Goal: Transaction & Acquisition: Purchase product/service

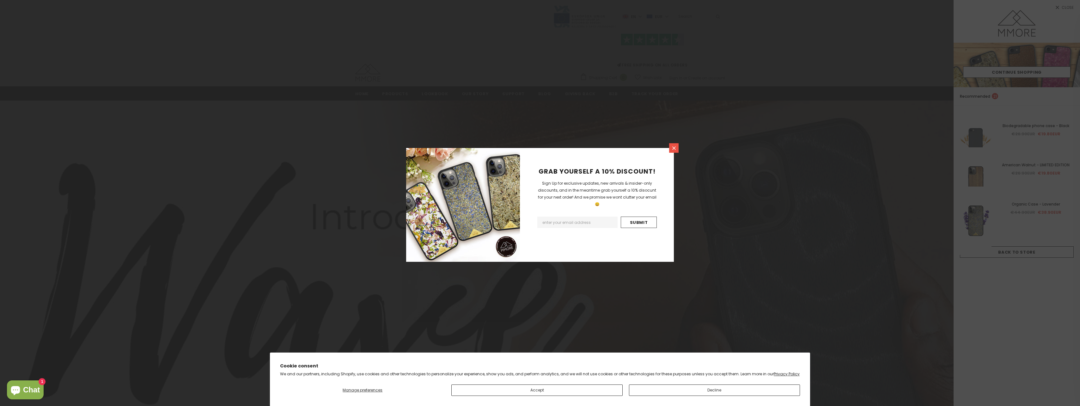
click at [674, 150] on icon at bounding box center [673, 147] width 5 height 5
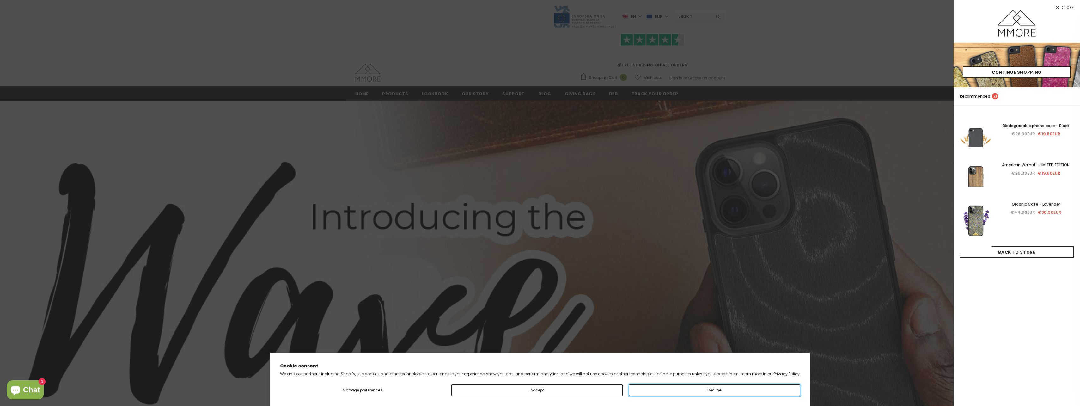
click at [703, 389] on button "Decline" at bounding box center [714, 389] width 171 height 11
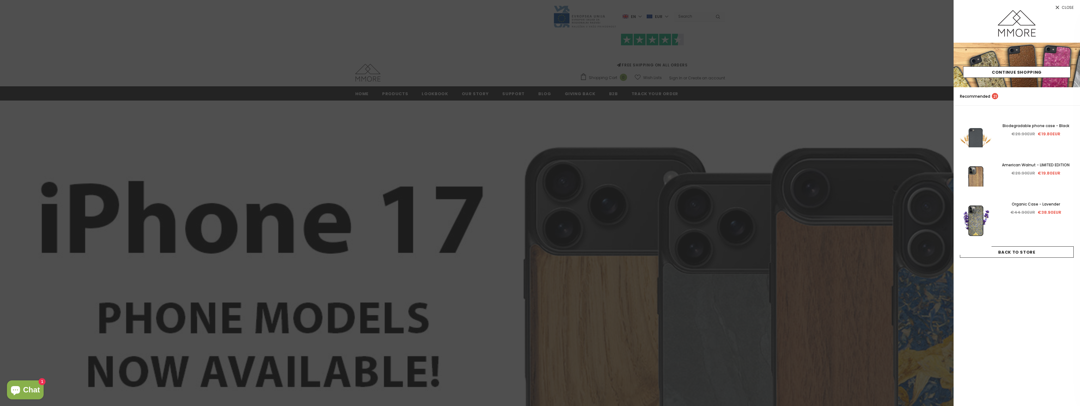
click at [1069, 8] on span "Close" at bounding box center [1068, 8] width 12 height 4
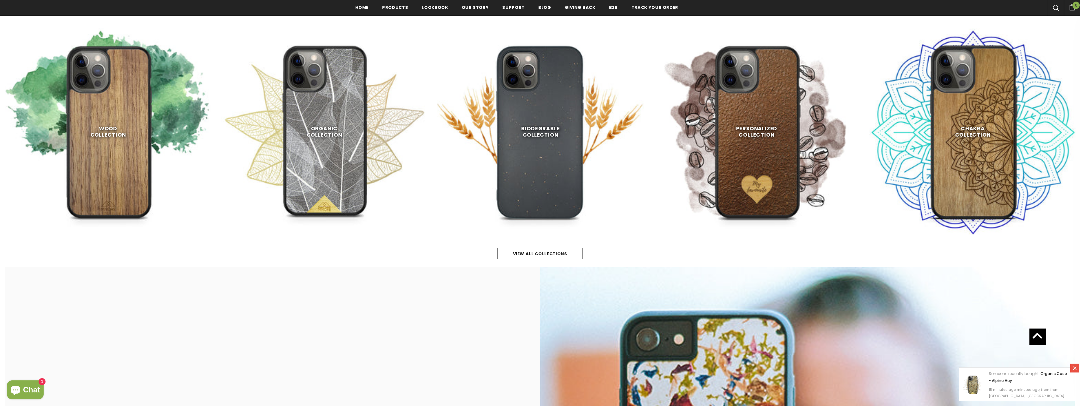
scroll to position [600, 0]
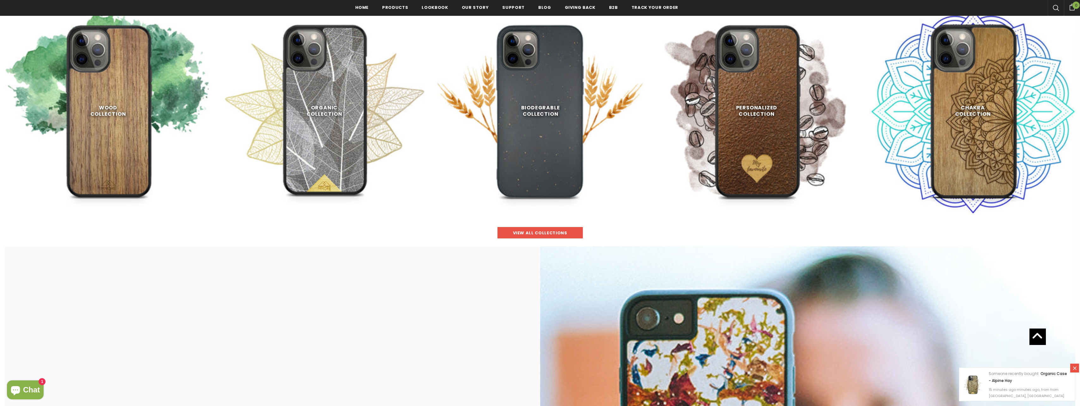
click at [532, 231] on span "view all collections" at bounding box center [540, 233] width 54 height 6
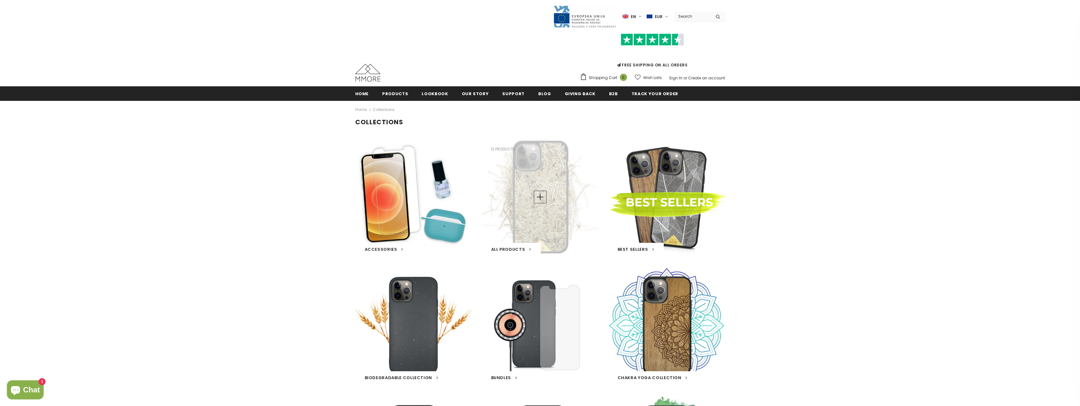
click at [519, 249] on span "All Products" at bounding box center [508, 249] width 34 height 6
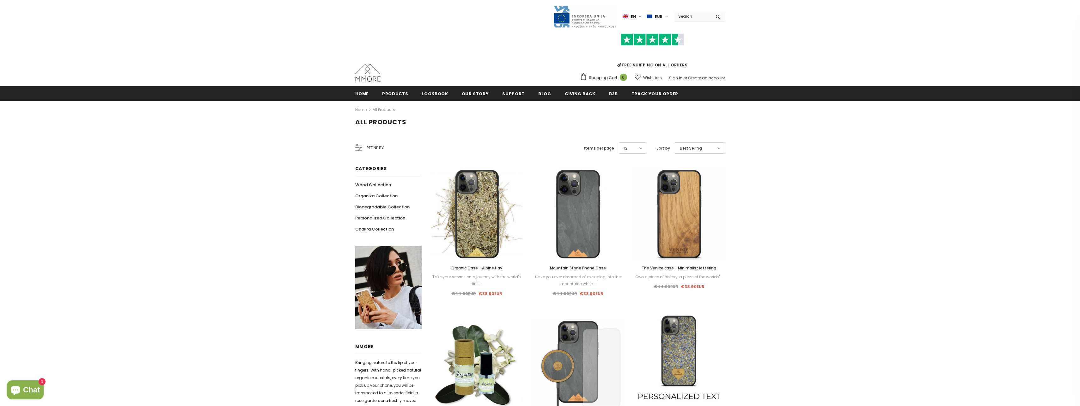
click at [367, 148] on span "Refine by" at bounding box center [375, 147] width 17 height 7
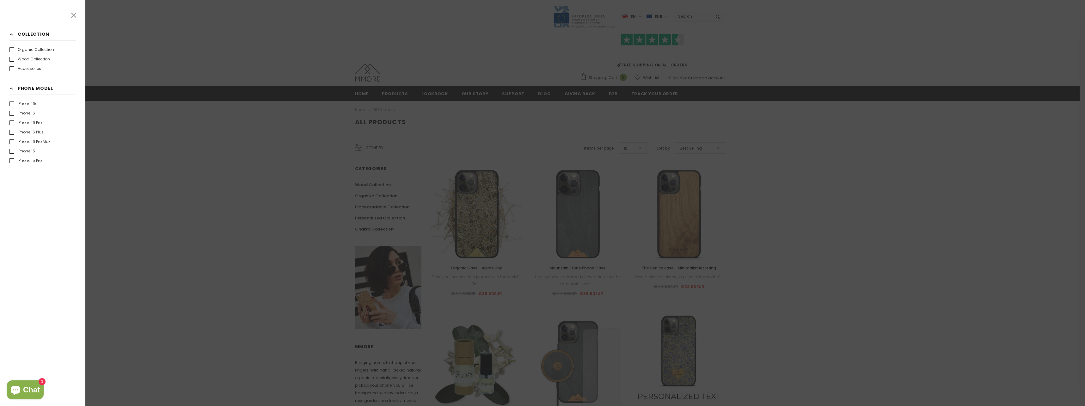
click at [70, 12] on icon at bounding box center [74, 15] width 8 height 8
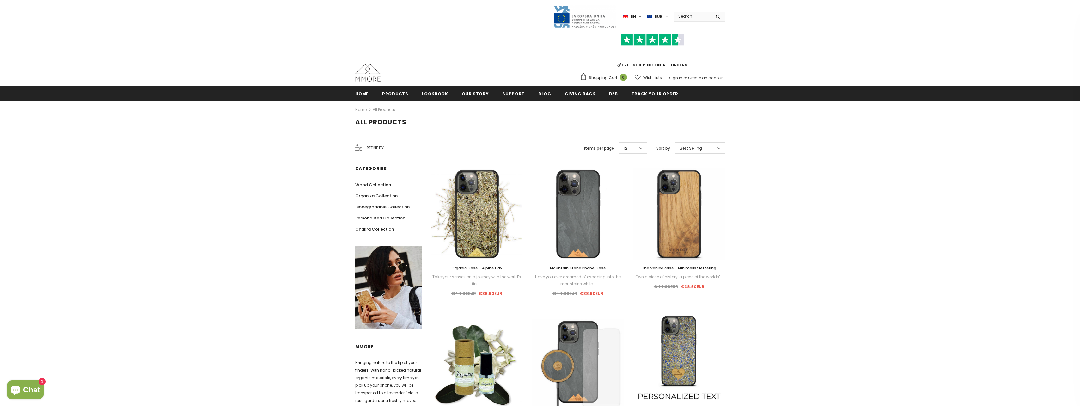
click at [368, 78] on img at bounding box center [367, 73] width 25 height 18
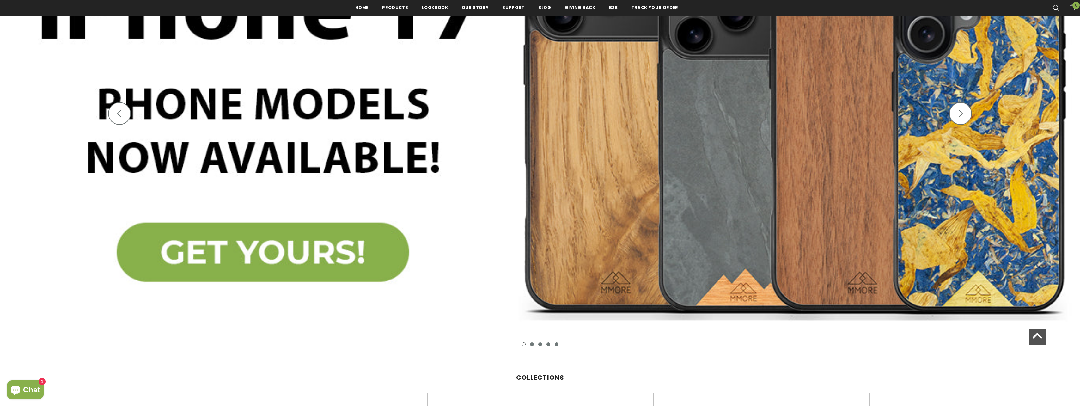
scroll to position [223, 0]
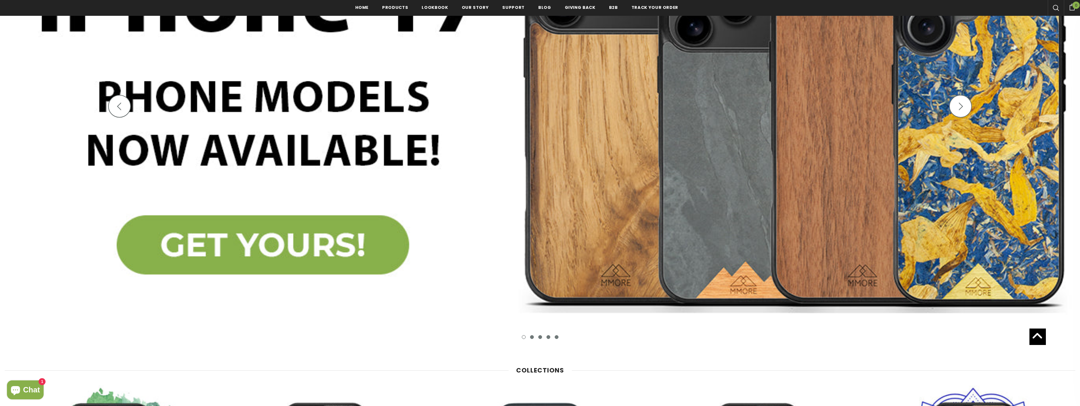
click at [311, 236] on img at bounding box center [540, 115] width 1080 height 473
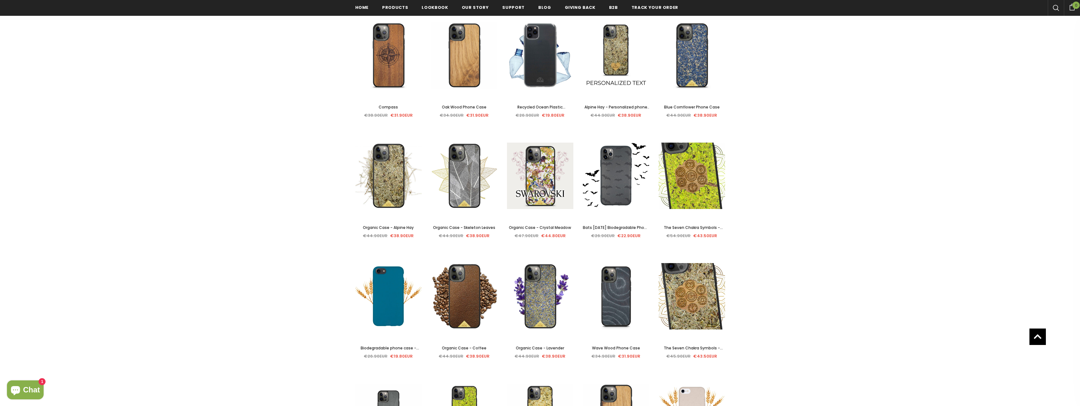
scroll to position [379, 0]
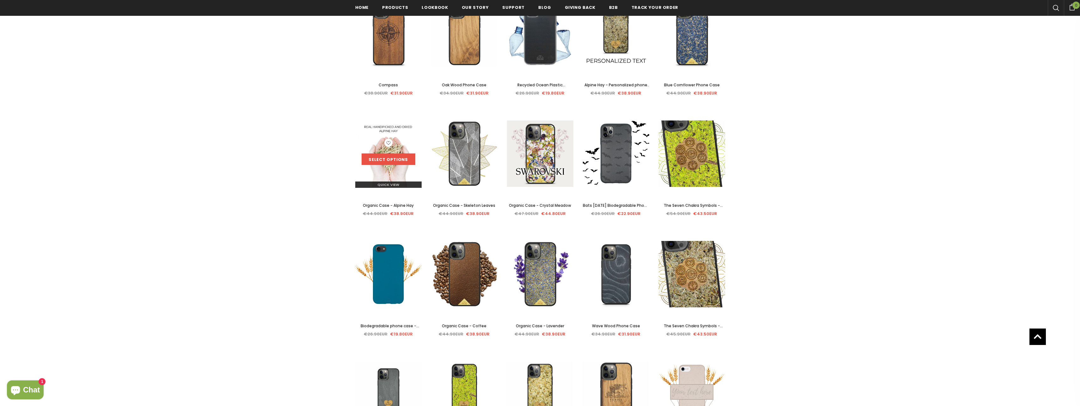
click at [396, 161] on link "Select options" at bounding box center [389, 159] width 54 height 11
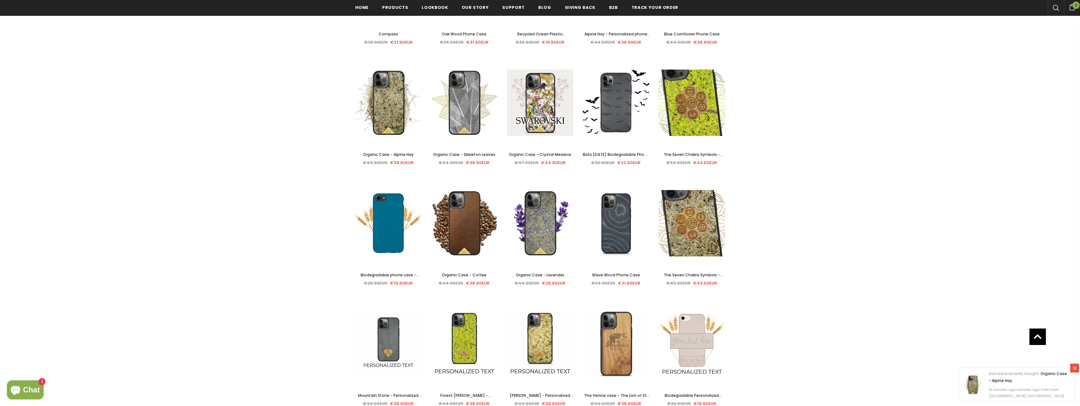
scroll to position [474, 0]
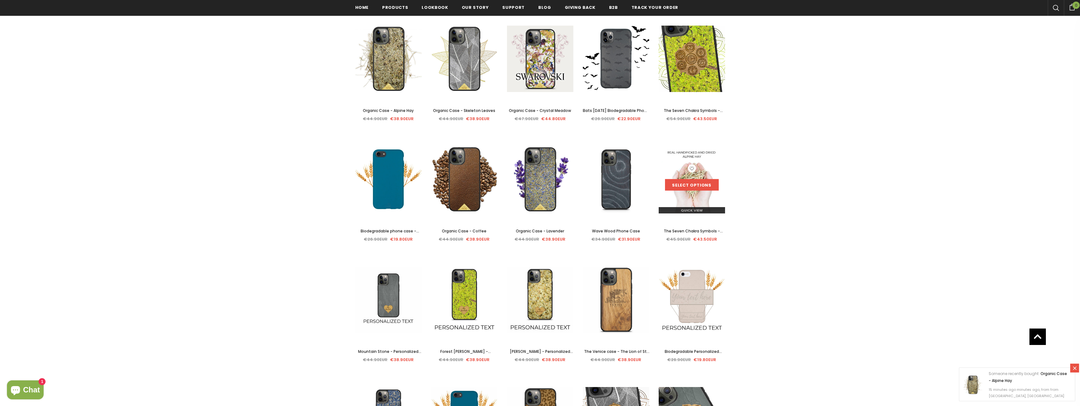
click at [703, 187] on link "Select options" at bounding box center [692, 184] width 54 height 11
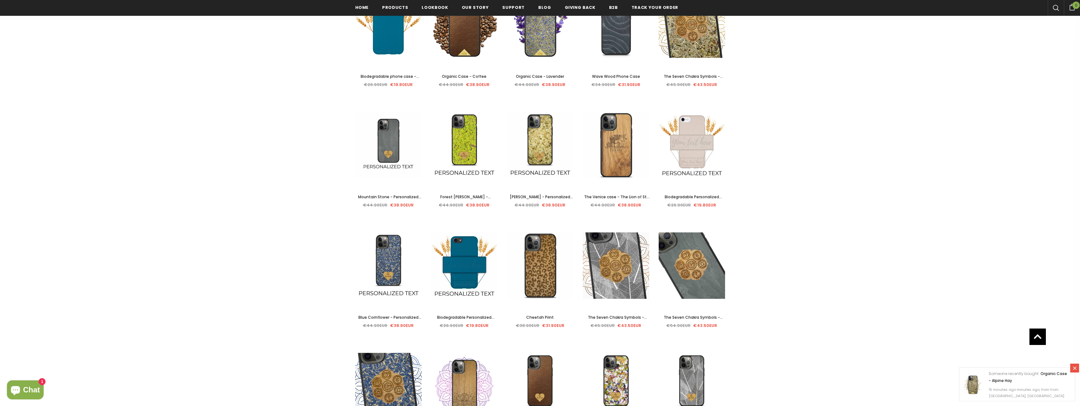
scroll to position [632, 0]
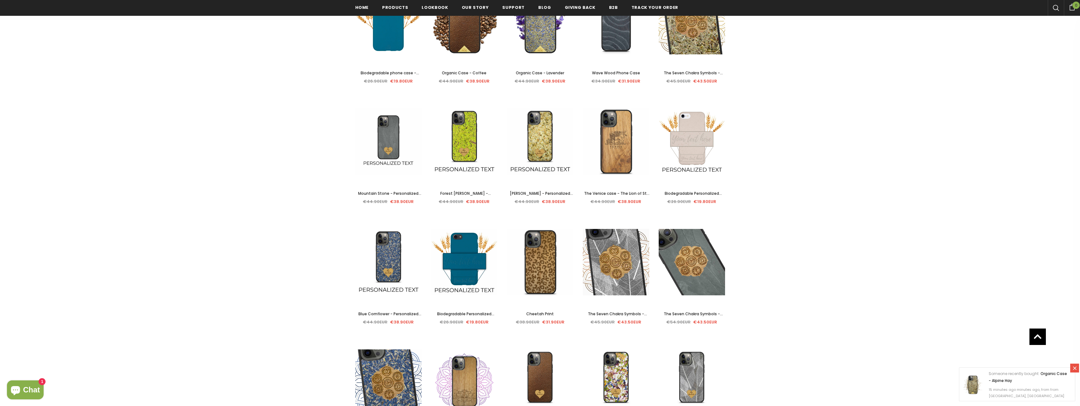
click at [704, 313] on span "The Seven Chakra Symbols - Mountain Stone" at bounding box center [693, 317] width 59 height 12
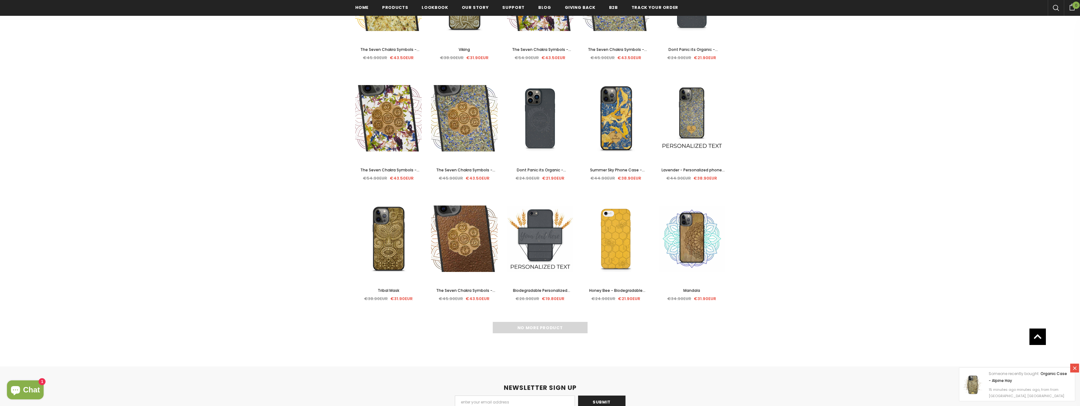
scroll to position [1138, 0]
click at [698, 289] on span "Mandala" at bounding box center [691, 289] width 17 height 5
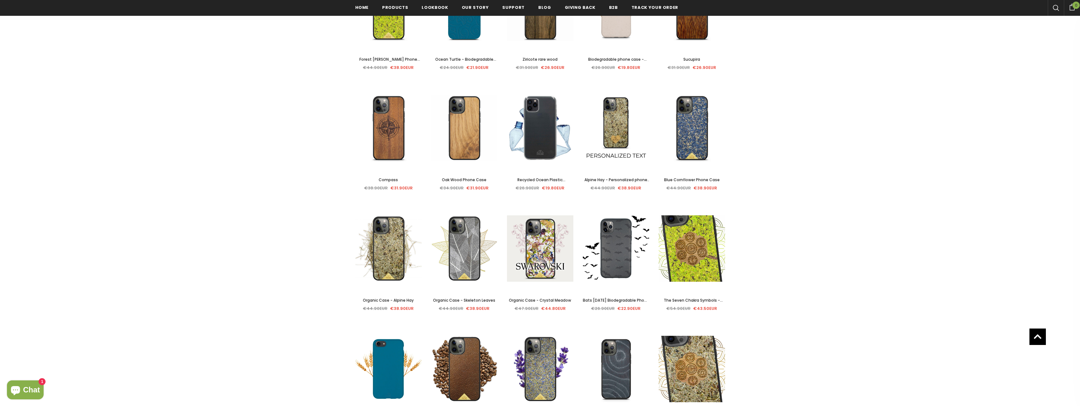
scroll to position [158, 0]
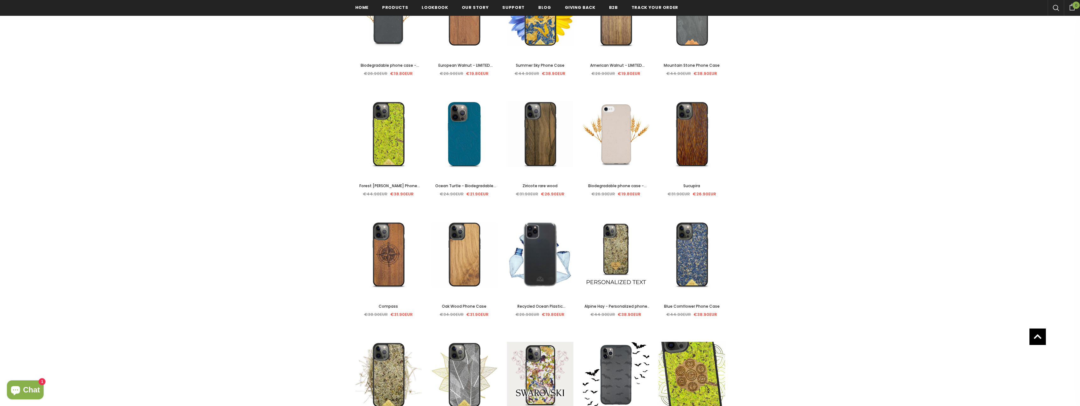
click at [480, 185] on span "Ocean Turtle - Biodegradable phone case - Ocean Blue and Black" at bounding box center [465, 192] width 61 height 19
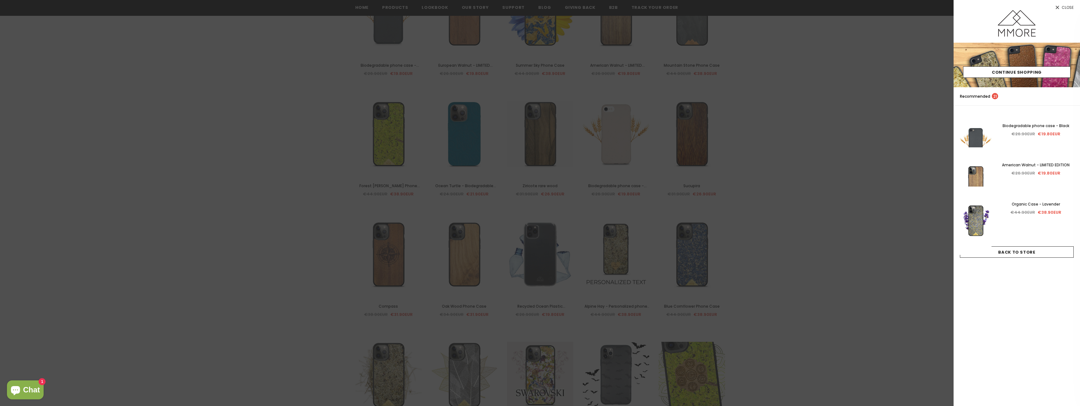
drag, startPoint x: 1070, startPoint y: 9, endPoint x: 1064, endPoint y: 11, distance: 6.6
click at [1070, 9] on span "Close" at bounding box center [1068, 8] width 12 height 4
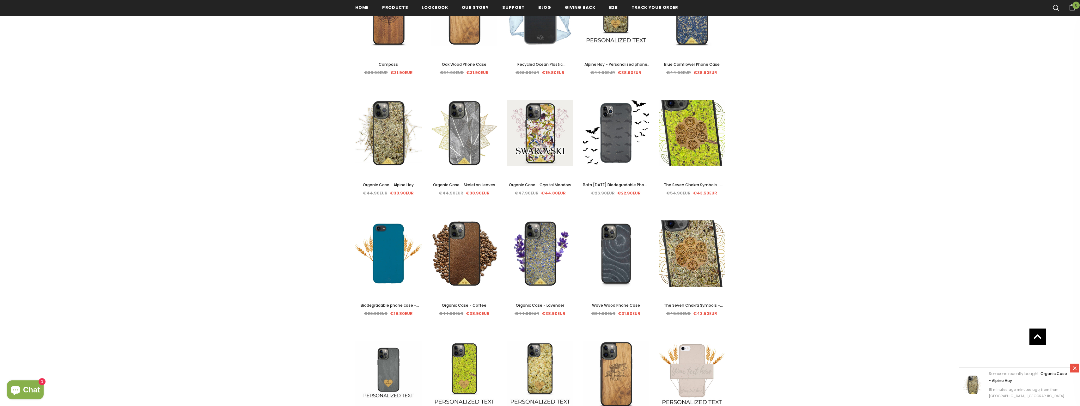
scroll to position [411, 0]
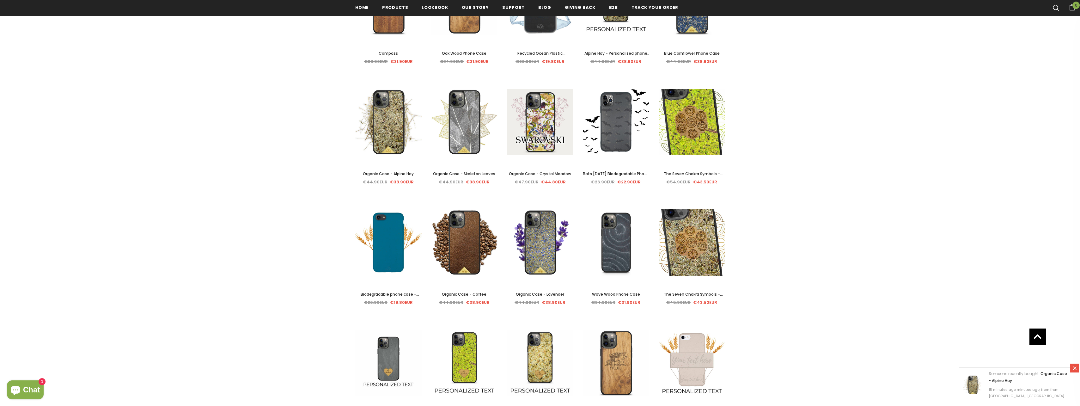
click at [554, 294] on span "Organic Case - Lavender" at bounding box center [540, 293] width 48 height 5
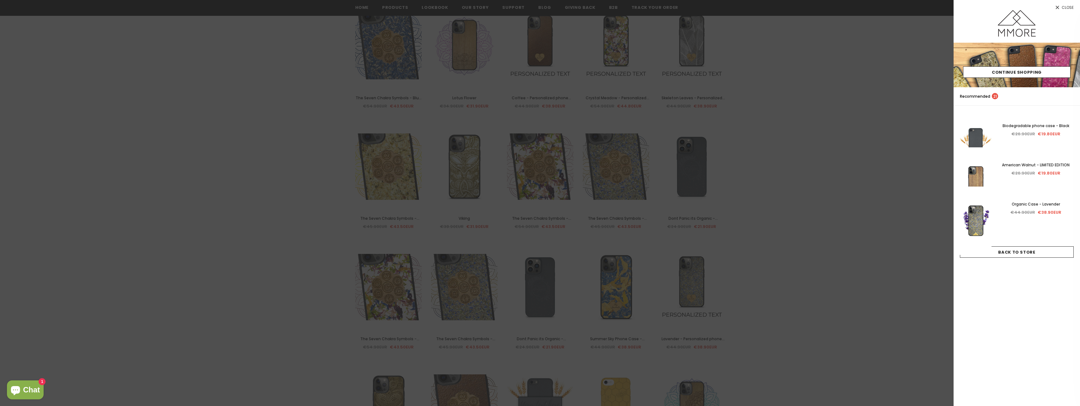
scroll to position [980, 0]
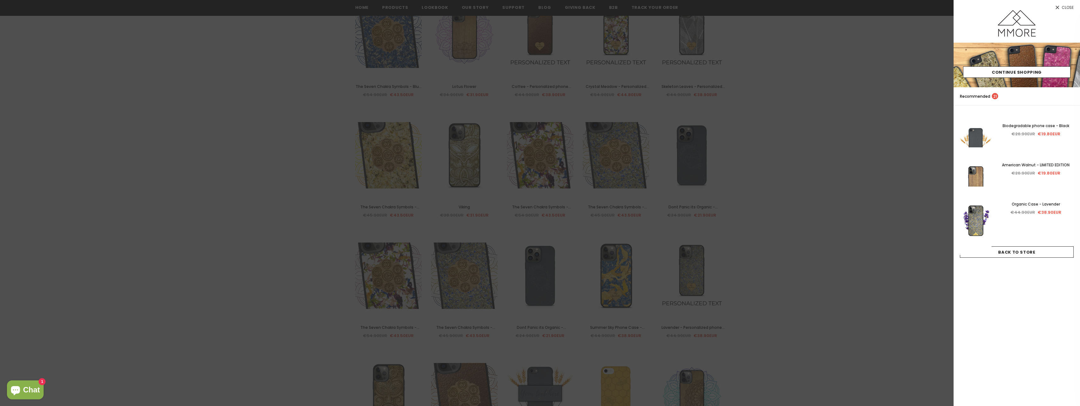
click at [1070, 8] on span "Close" at bounding box center [1068, 8] width 12 height 4
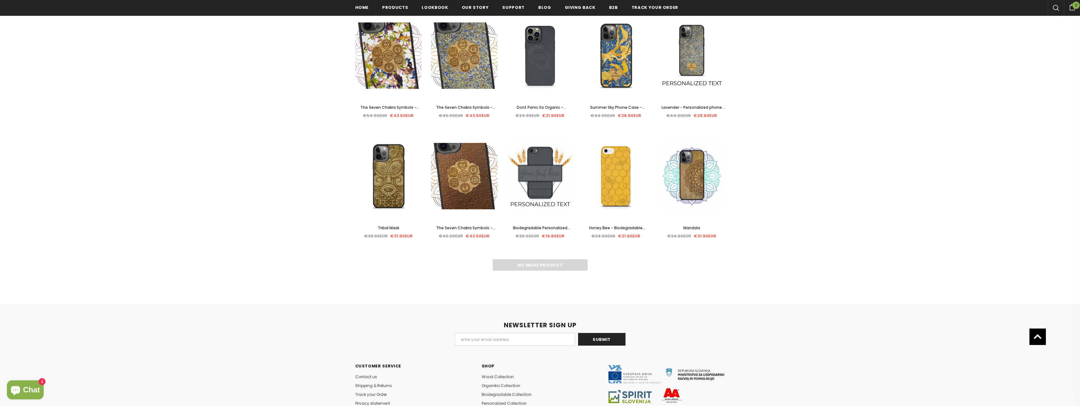
scroll to position [1201, 0]
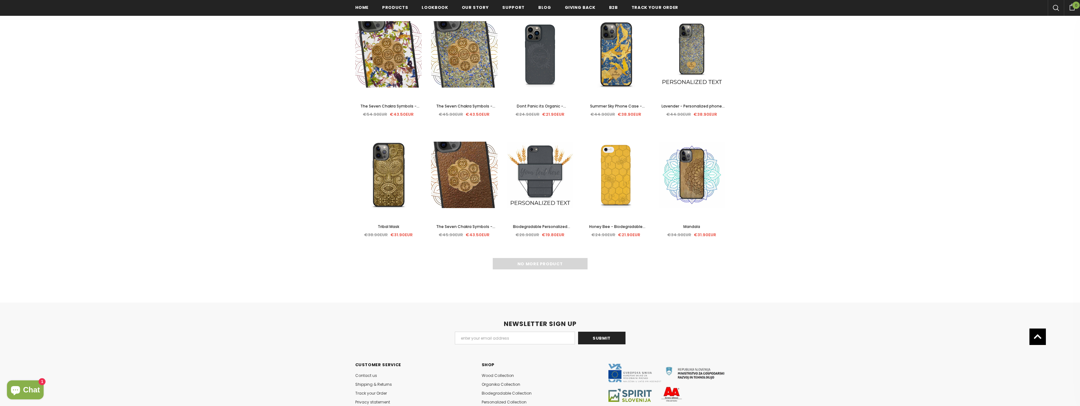
click at [619, 226] on span "Honey Bee - Biodegradable phone case - Yellow, Orange and Black" at bounding box center [616, 233] width 64 height 19
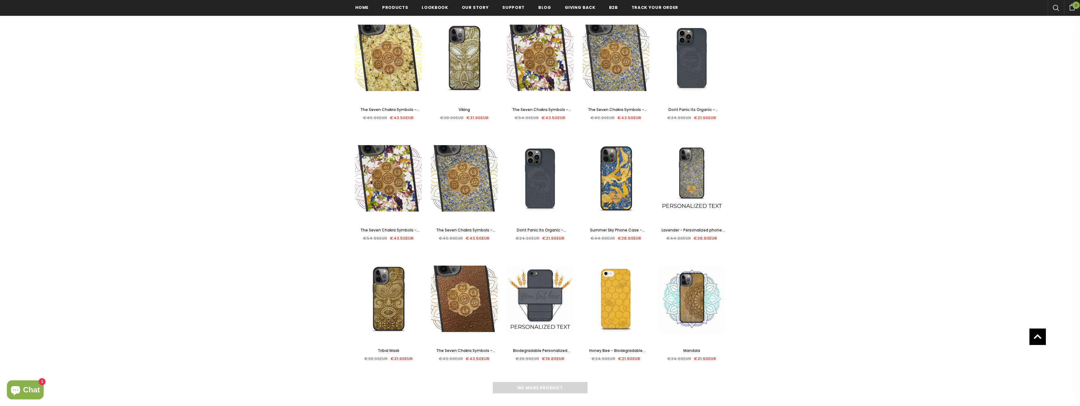
scroll to position [1075, 0]
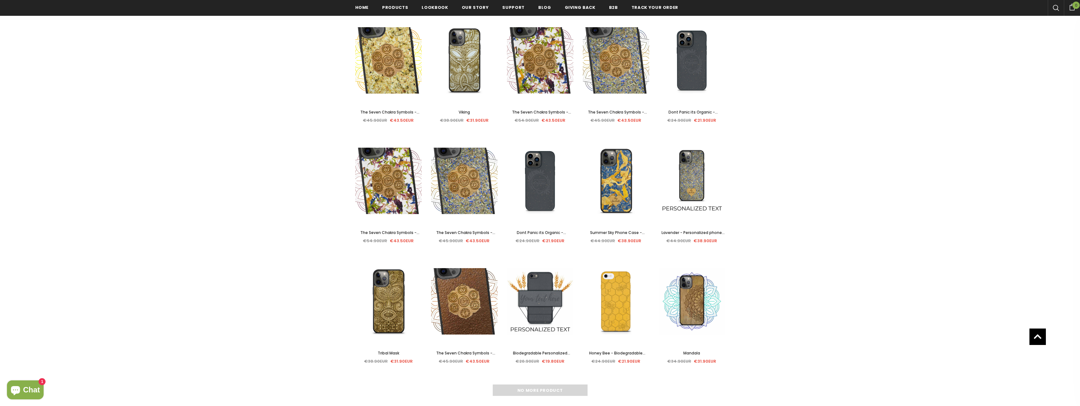
click at [385, 232] on span "The Seven Chakra Symbols - Crystal Meadow" at bounding box center [389, 236] width 59 height 12
click at [540, 231] on span "Dont Panic its Organic - Biodegradable phone case" at bounding box center [539, 236] width 54 height 12
click at [480, 350] on span "The Seven Chakra Symbols - Coffee" at bounding box center [465, 356] width 59 height 12
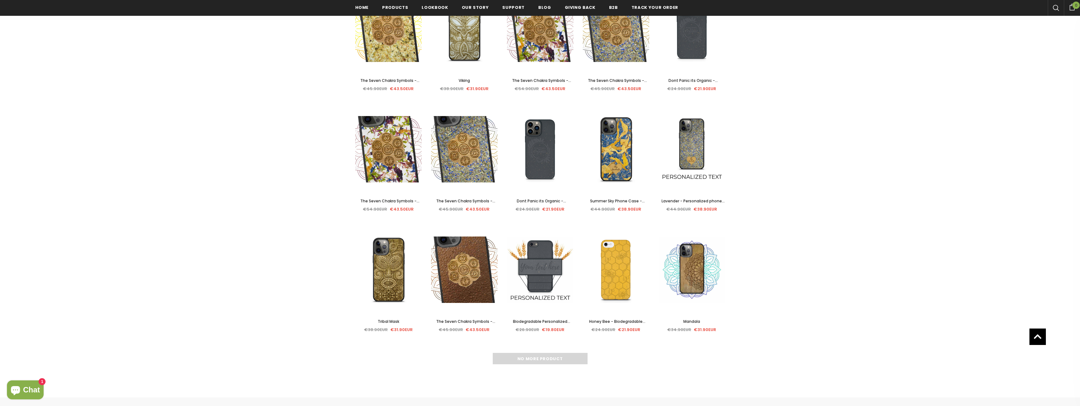
click at [481, 200] on span "The Seven Chakra Symbols - Lavender" at bounding box center [465, 204] width 59 height 12
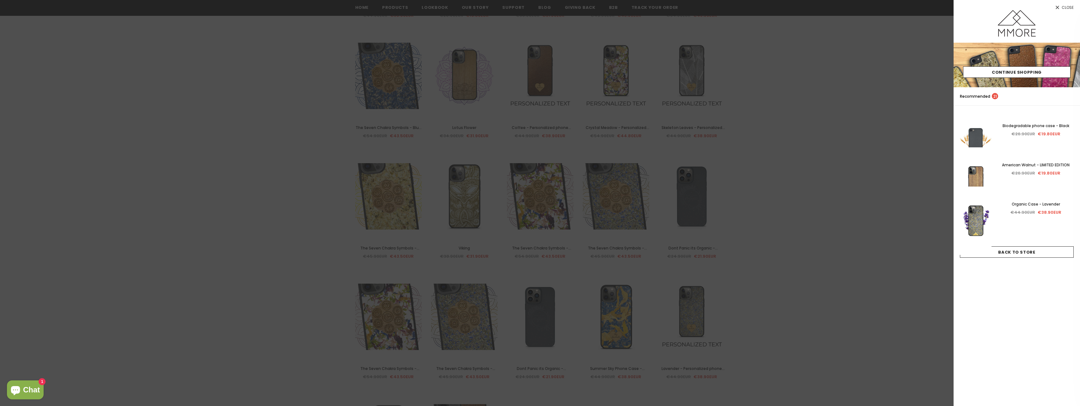
scroll to position [917, 0]
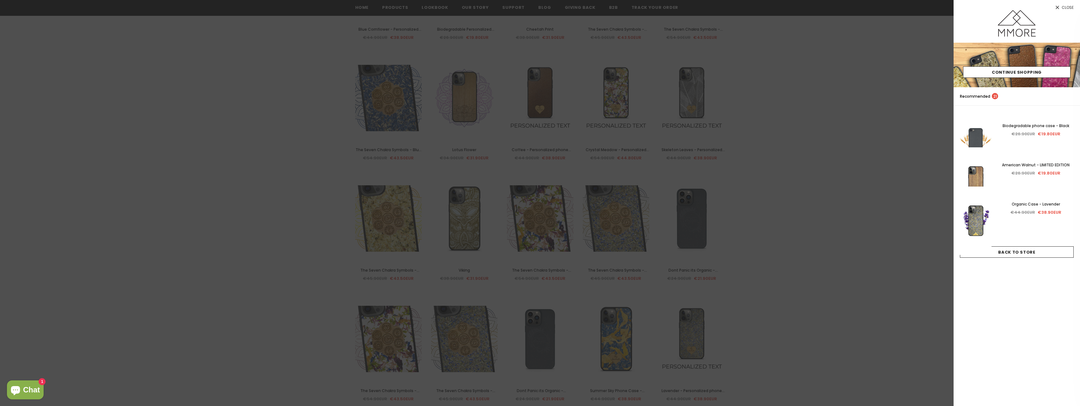
drag, startPoint x: 1061, startPoint y: 6, endPoint x: 997, endPoint y: 29, distance: 67.6
click at [1061, 6] on link "Close" at bounding box center [1017, 5] width 126 height 10
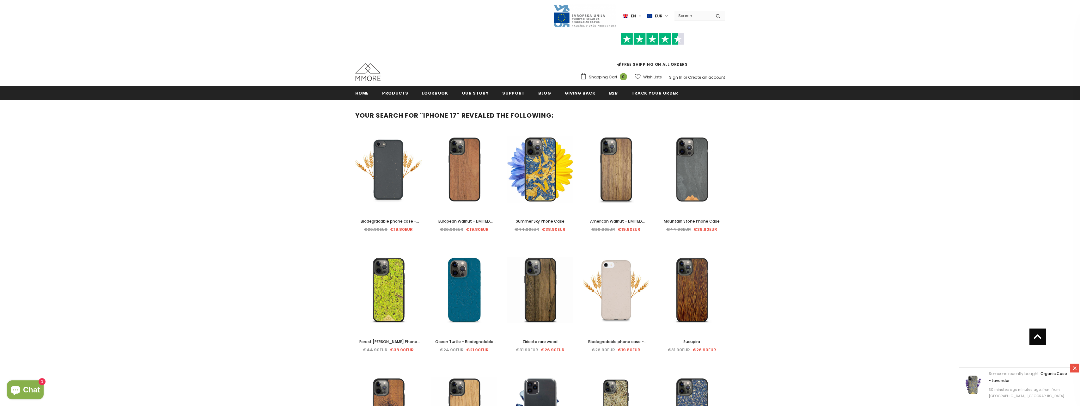
scroll to position [0, 0]
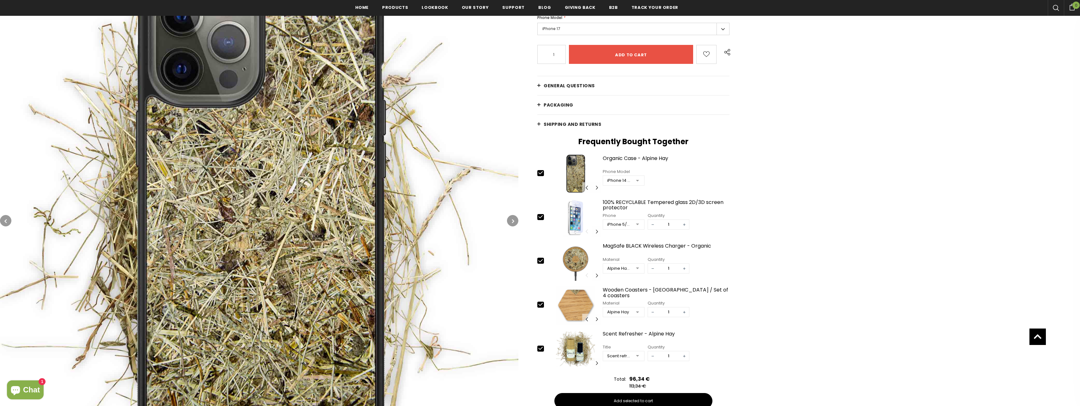
scroll to position [128, 0]
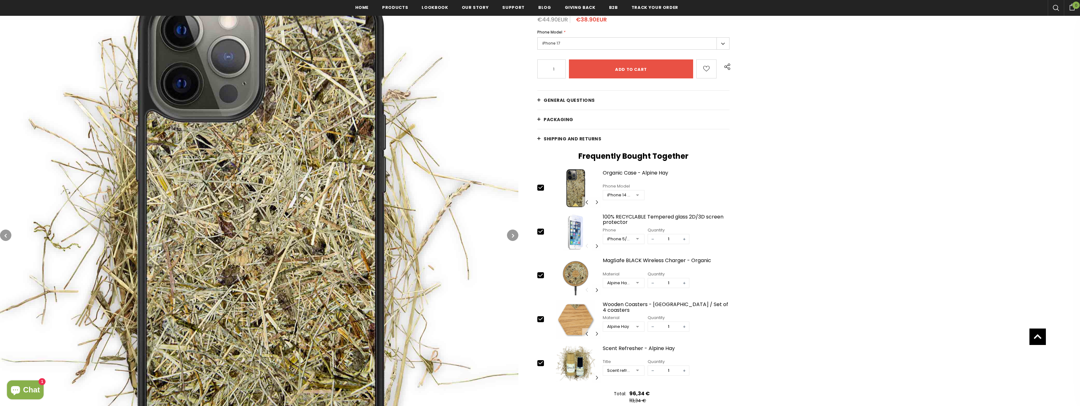
click at [571, 101] on span "General Questions" at bounding box center [569, 100] width 51 height 6
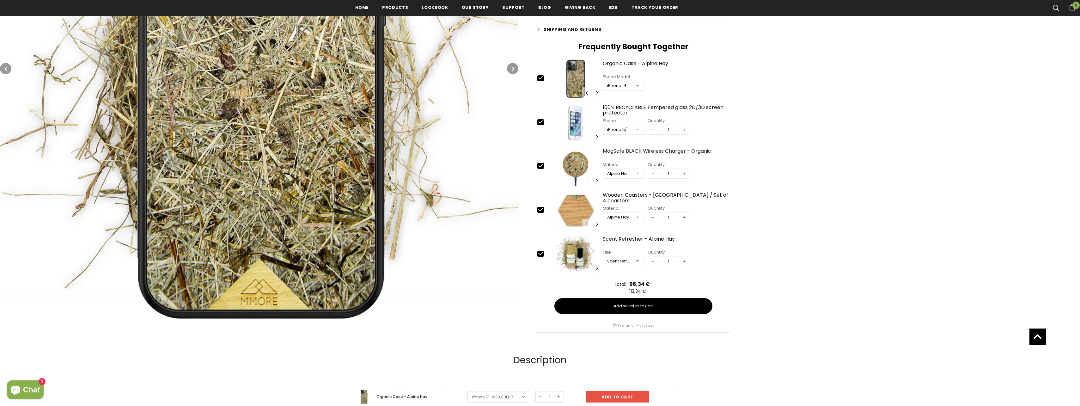
scroll to position [918, 0]
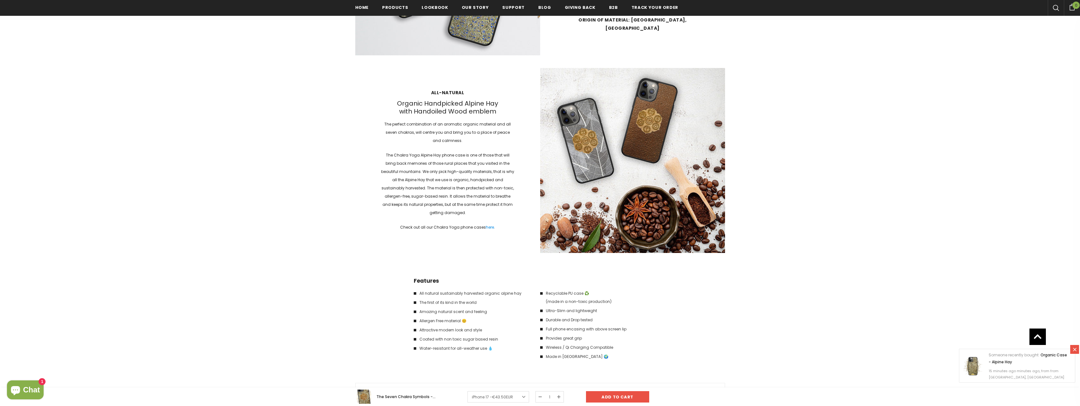
scroll to position [807, 0]
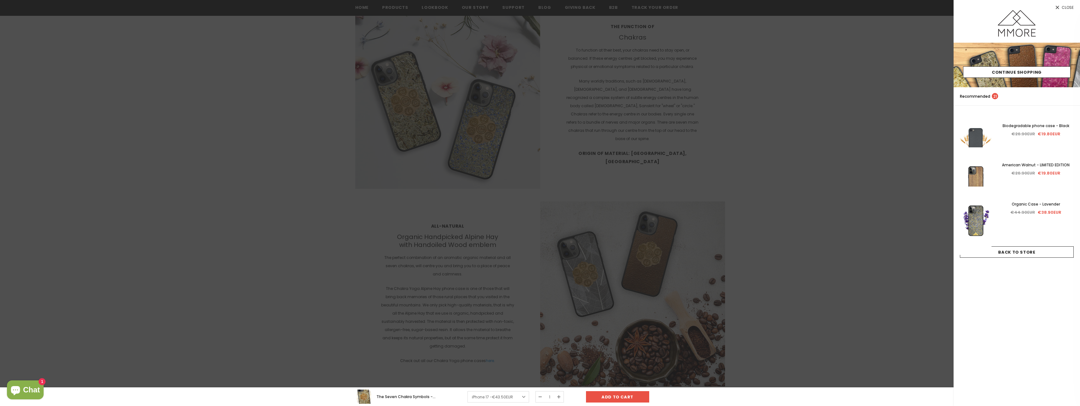
click at [1062, 6] on span "Close" at bounding box center [1068, 8] width 12 height 4
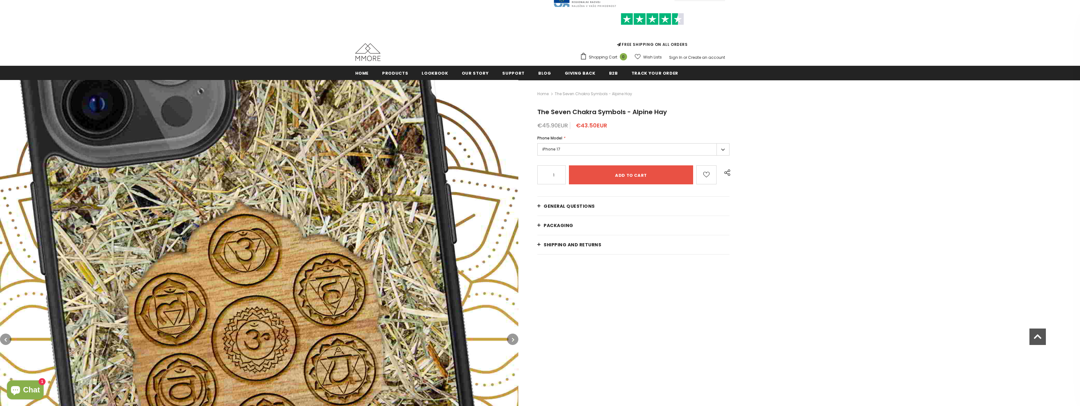
scroll to position [0, 0]
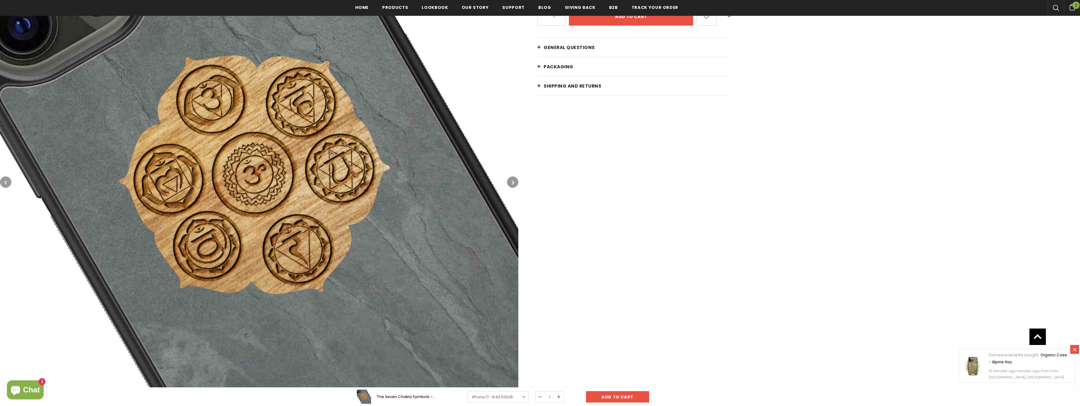
scroll to position [128, 0]
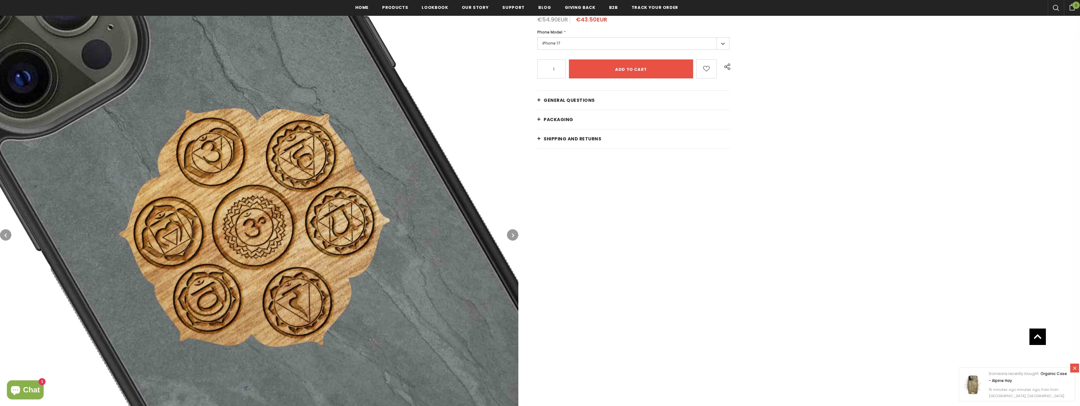
click at [514, 234] on icon "button" at bounding box center [513, 235] width 2 height 6
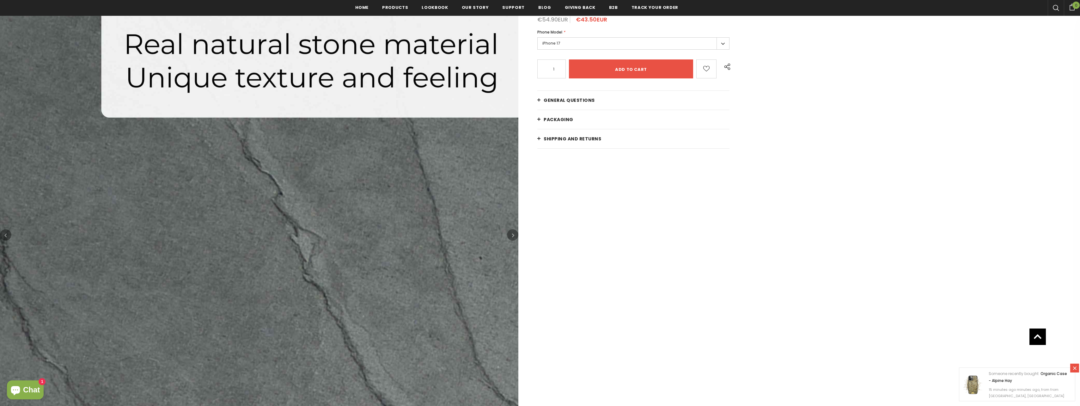
click at [515, 235] on button "button" at bounding box center [512, 234] width 11 height 11
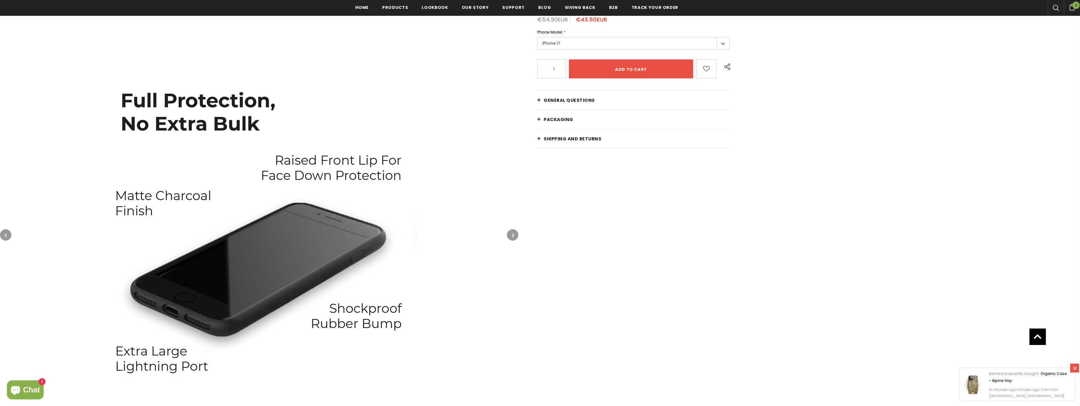
click at [511, 235] on button "button" at bounding box center [512, 234] width 11 height 11
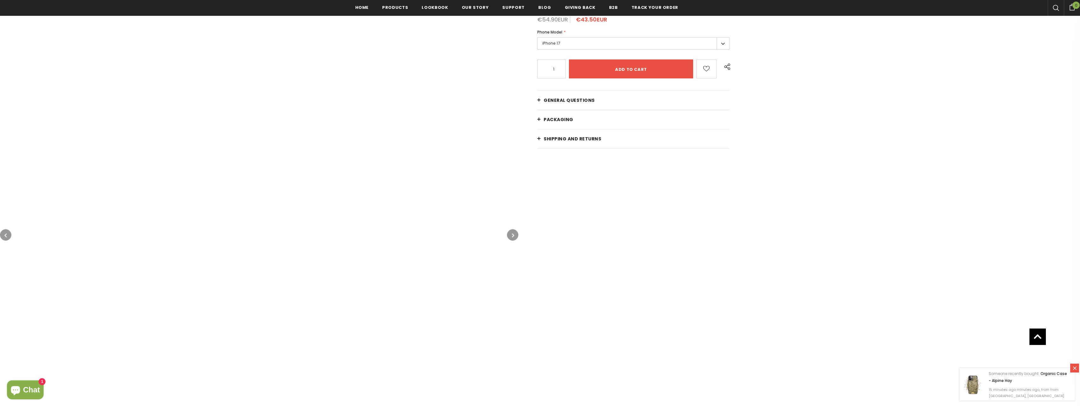
click at [513, 237] on icon "button" at bounding box center [513, 235] width 2 height 6
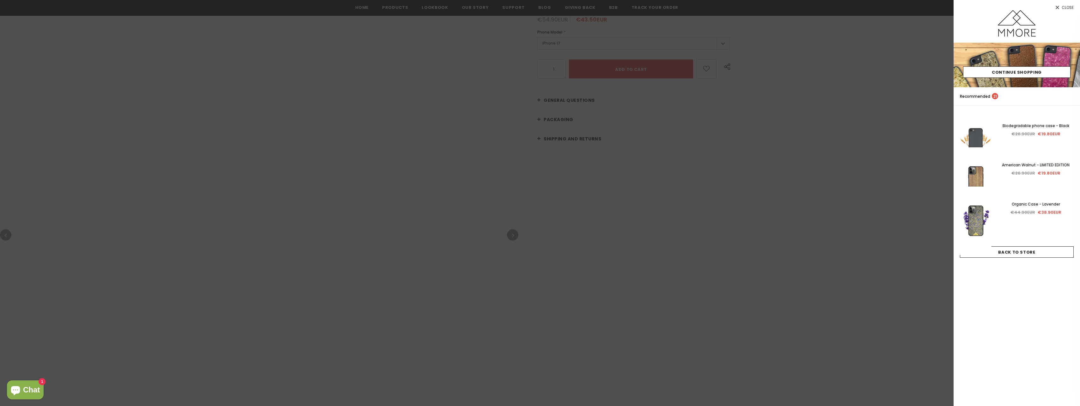
scroll to position [0, 0]
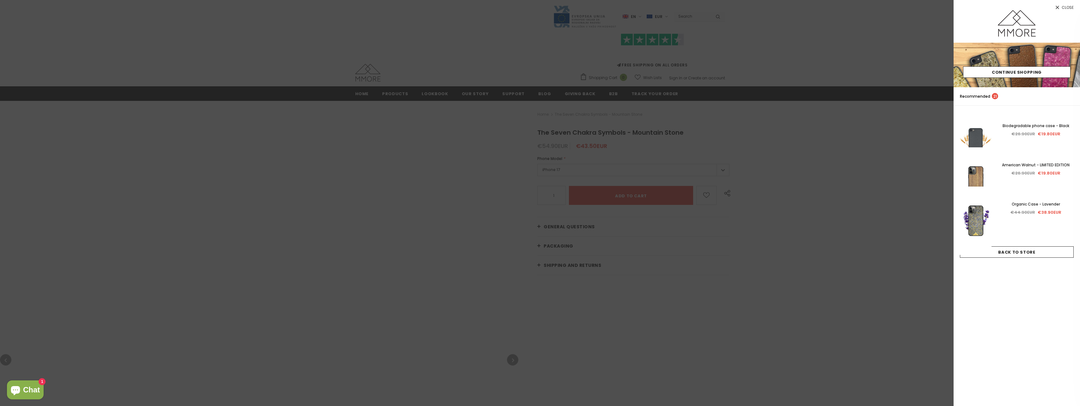
click at [1062, 6] on span "Close" at bounding box center [1068, 8] width 12 height 4
drag, startPoint x: 1068, startPoint y: 9, endPoint x: 972, endPoint y: 41, distance: 101.2
click at [1068, 9] on span "Close" at bounding box center [1068, 8] width 12 height 4
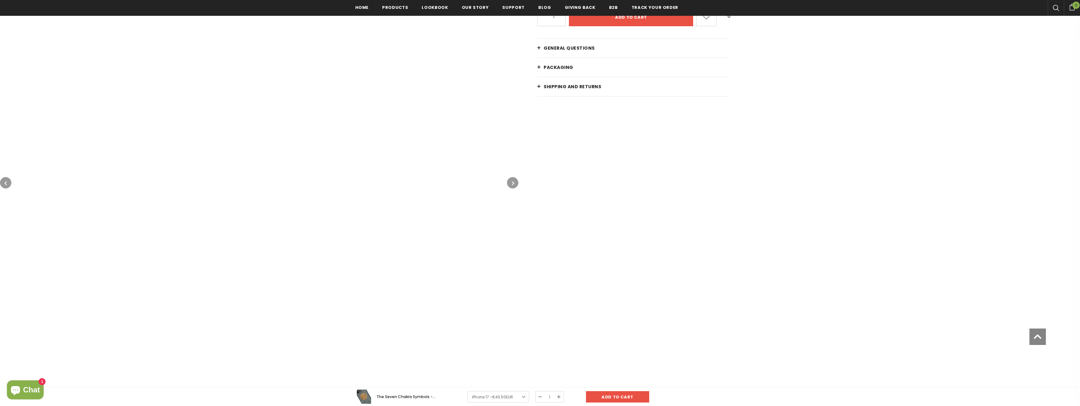
scroll to position [191, 0]
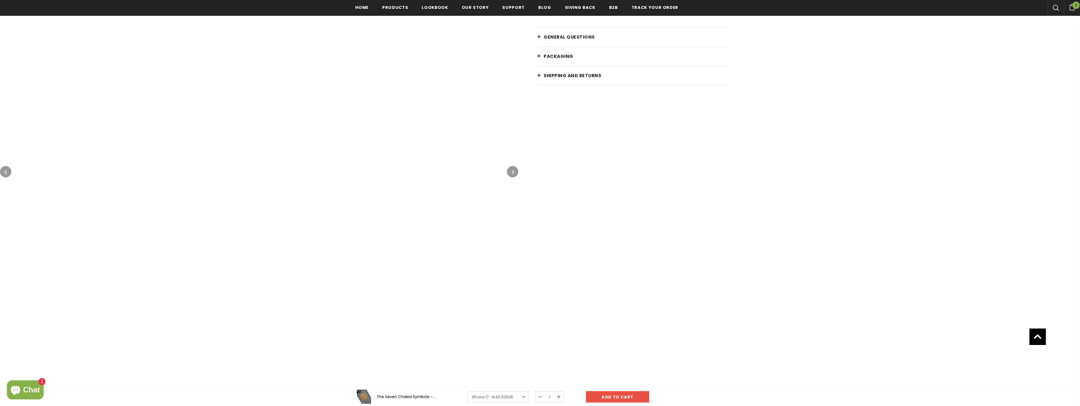
click at [8, 173] on button "button" at bounding box center [5, 171] width 11 height 11
click at [7, 174] on icon "button" at bounding box center [5, 172] width 2 height 6
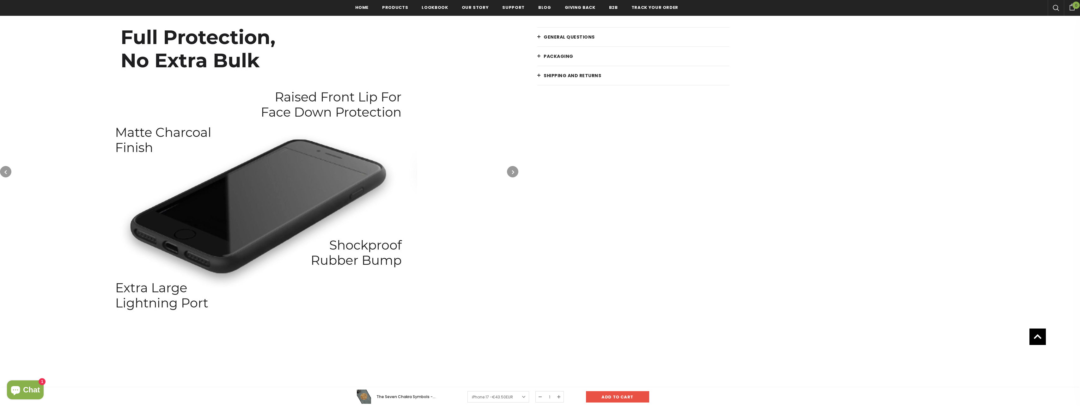
click at [7, 174] on icon "button" at bounding box center [5, 172] width 2 height 6
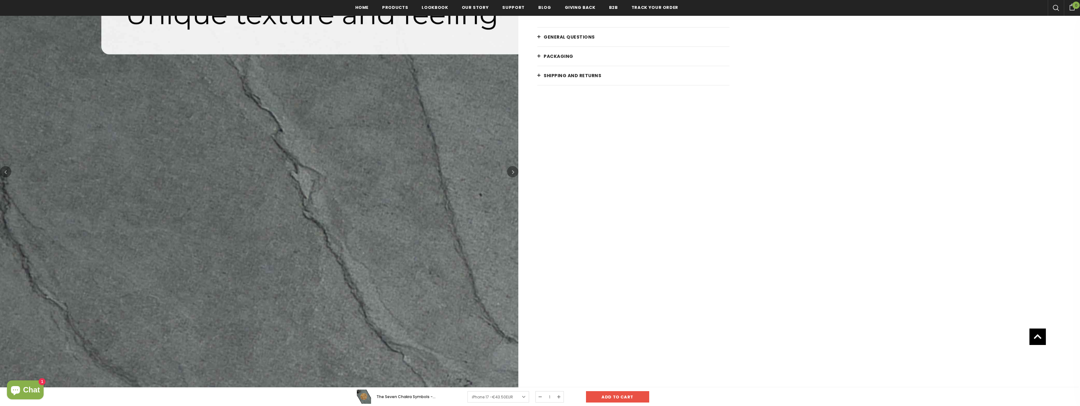
click at [7, 174] on icon "button" at bounding box center [5, 172] width 2 height 6
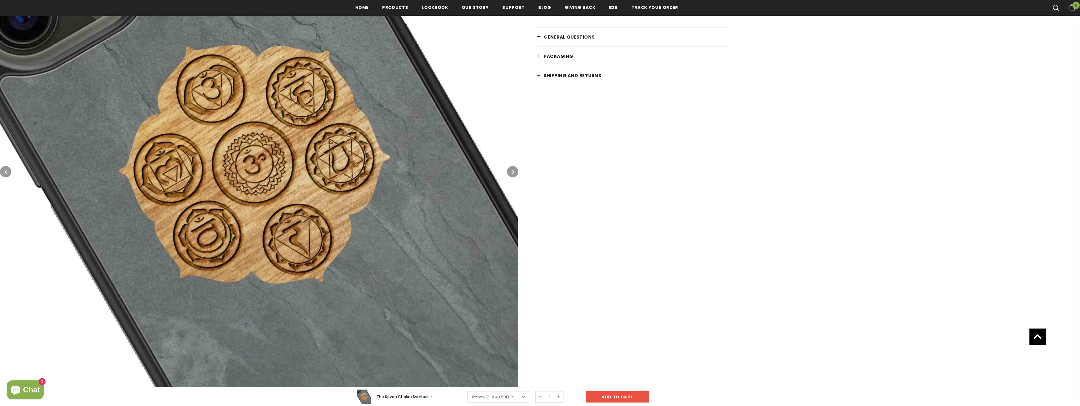
click at [7, 174] on icon "button" at bounding box center [5, 172] width 2 height 6
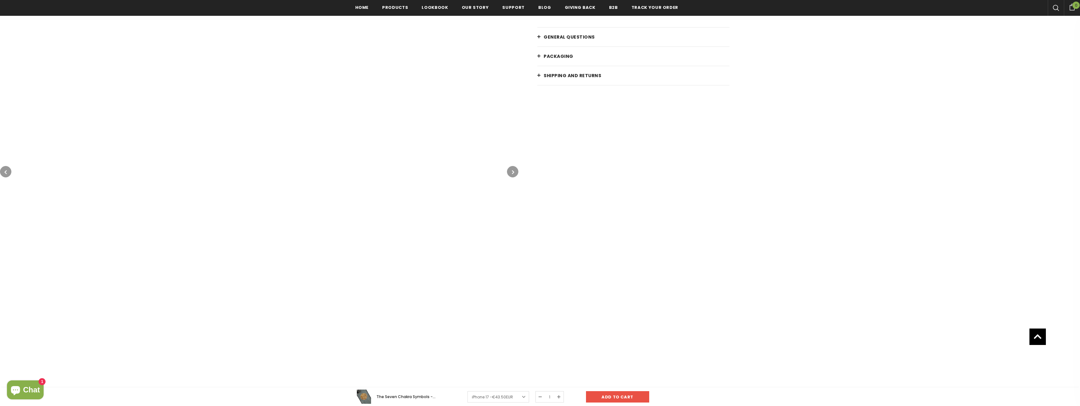
click at [7, 174] on icon "button" at bounding box center [5, 172] width 2 height 6
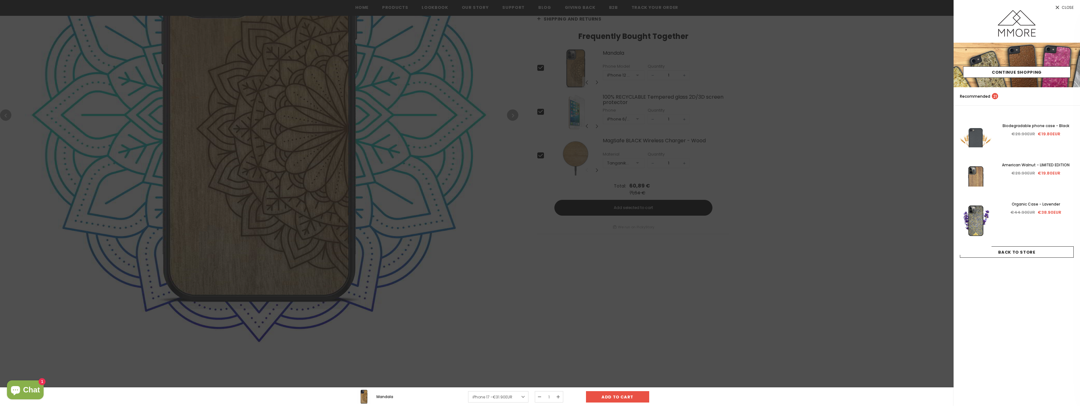
scroll to position [58, 0]
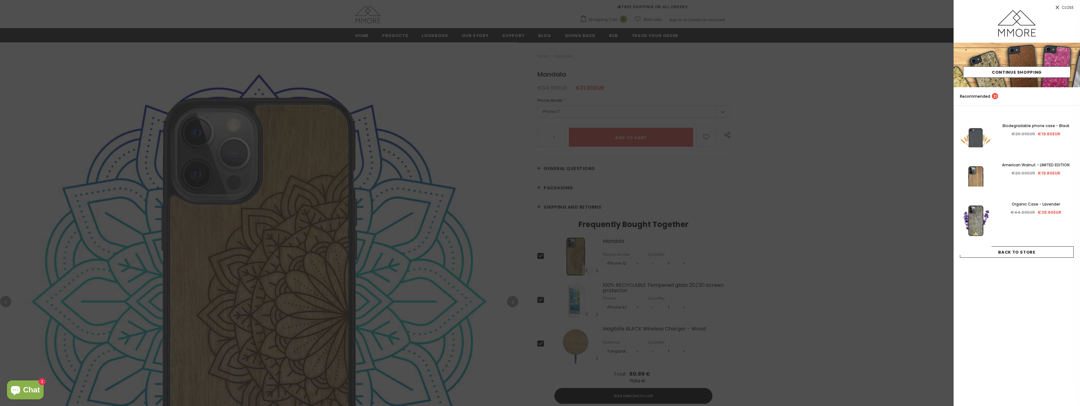
drag, startPoint x: 1066, startPoint y: 6, endPoint x: 1014, endPoint y: 7, distance: 51.8
click at [1066, 6] on span "Close" at bounding box center [1068, 8] width 12 height 4
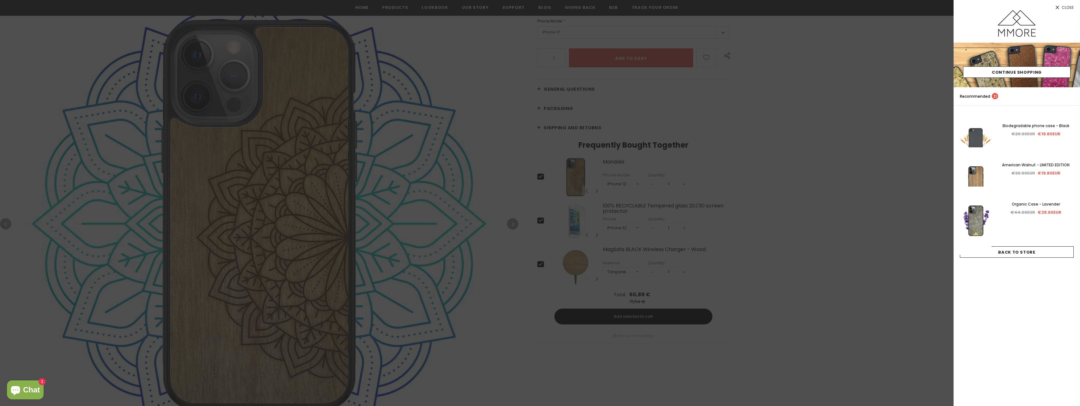
scroll to position [128, 0]
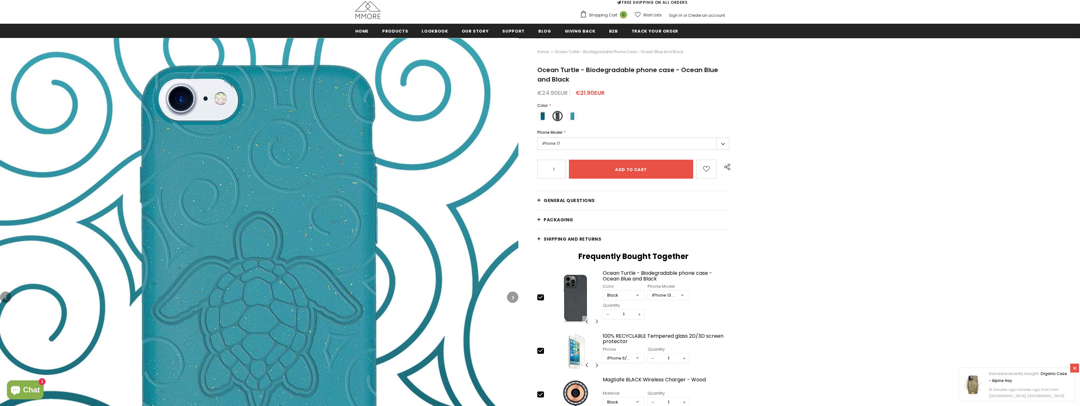
scroll to position [63, 0]
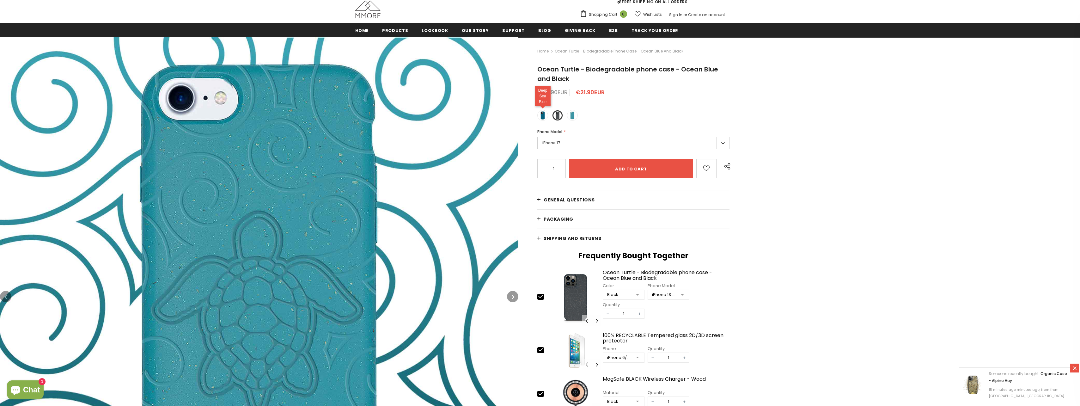
click at [545, 117] on span at bounding box center [543, 115] width 8 height 8
click at [0, 0] on input "radio" at bounding box center [0, 0] width 0 height 0
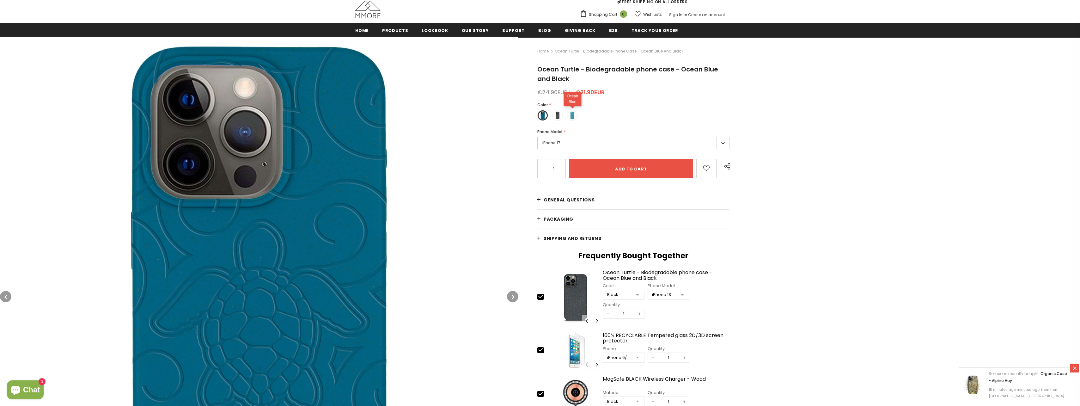
click at [572, 114] on span at bounding box center [572, 115] width 8 height 8
click at [0, 0] on input "radio" at bounding box center [0, 0] width 0 height 0
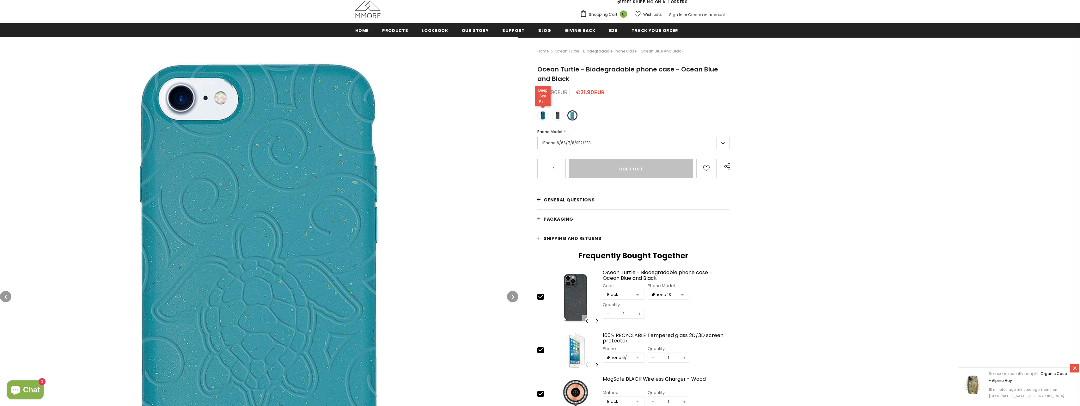
click at [543, 114] on span at bounding box center [543, 115] width 8 height 8
click at [0, 0] on input "radio" at bounding box center [0, 0] width 0 height 0
type input "Add to cart"
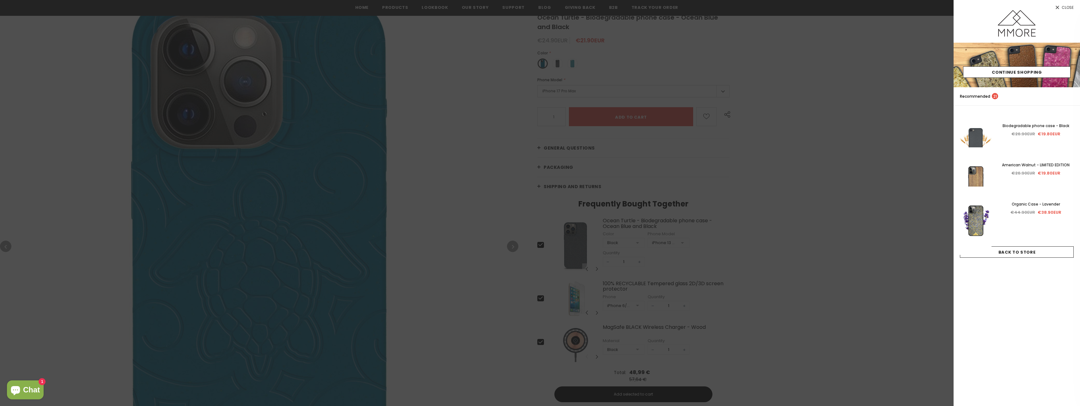
scroll to position [116, 0]
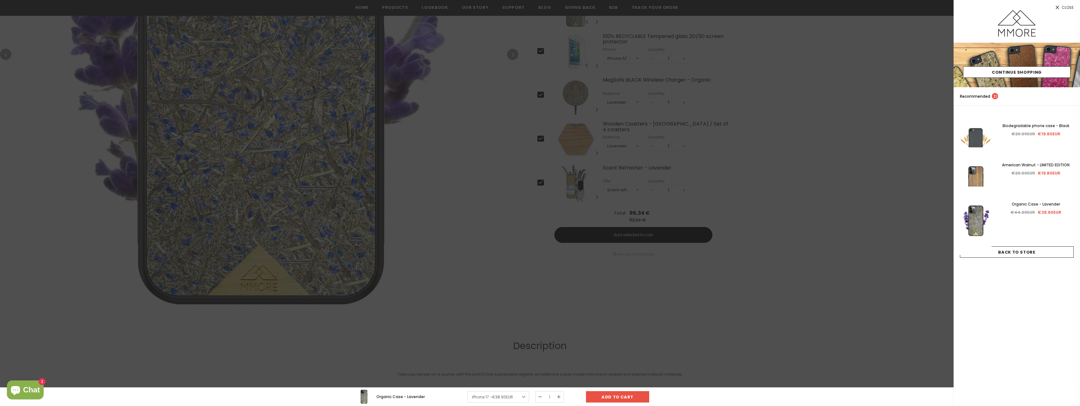
scroll to position [190, 0]
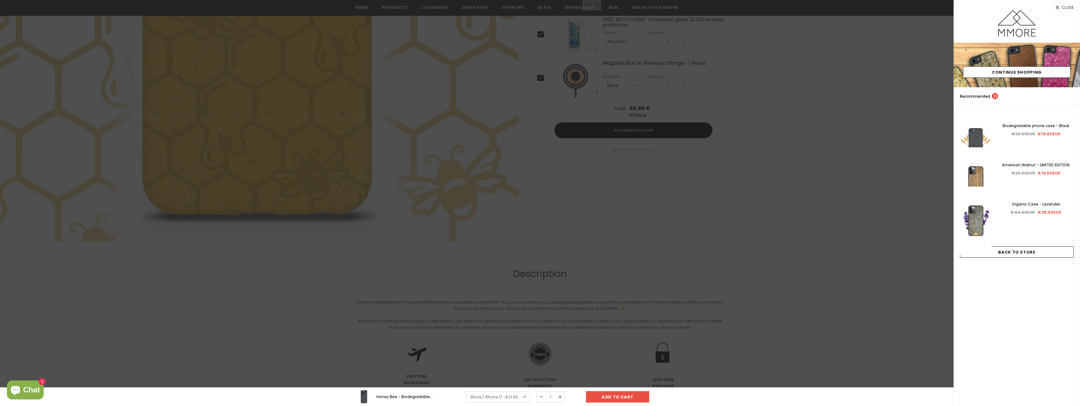
scroll to position [284, 0]
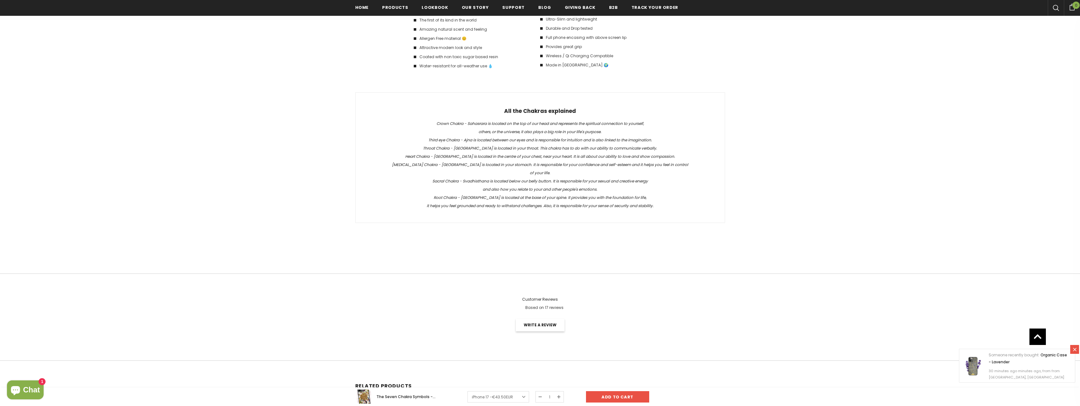
scroll to position [1233, 0]
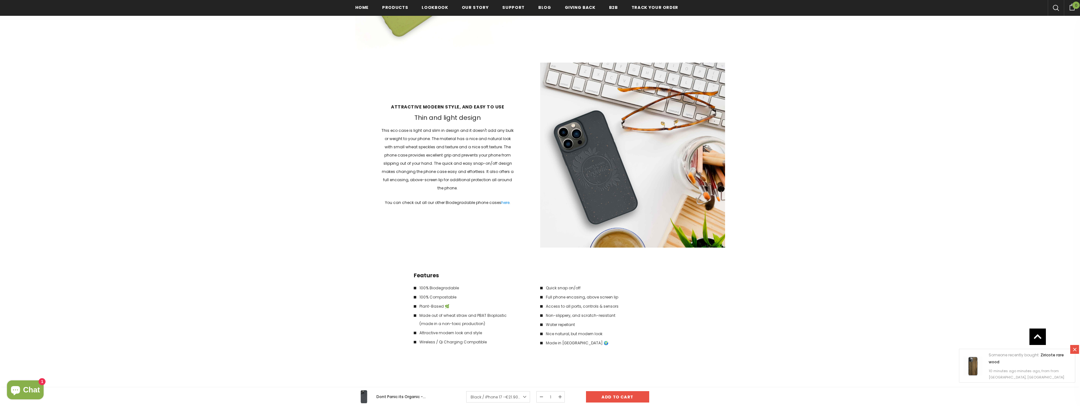
scroll to position [1139, 0]
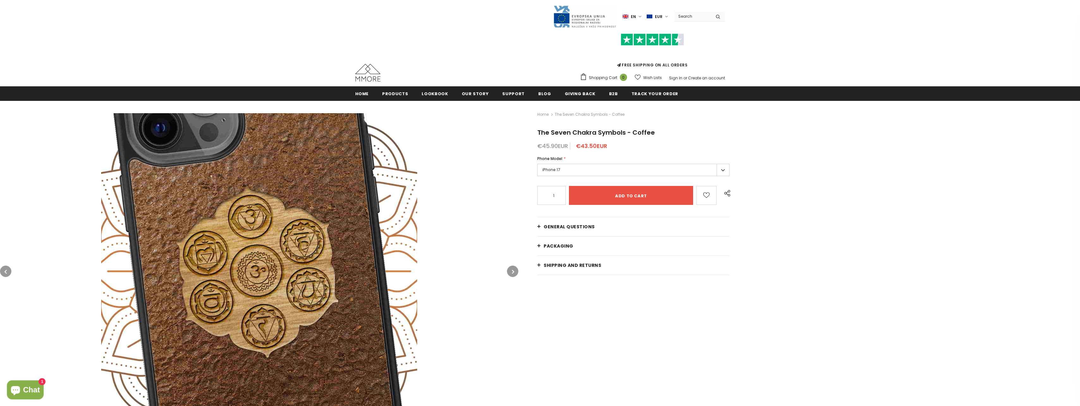
click at [513, 271] on icon "button" at bounding box center [513, 271] width 2 height 6
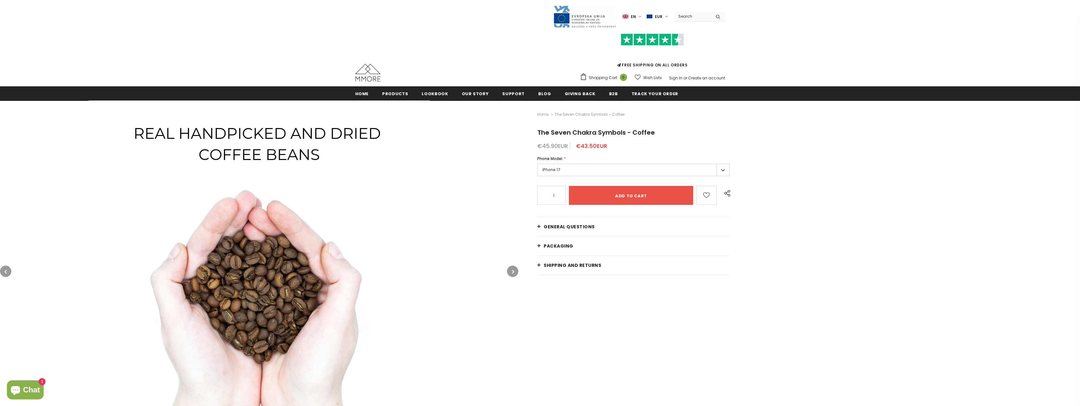
click at [3, 271] on button "button" at bounding box center [5, 270] width 11 height 11
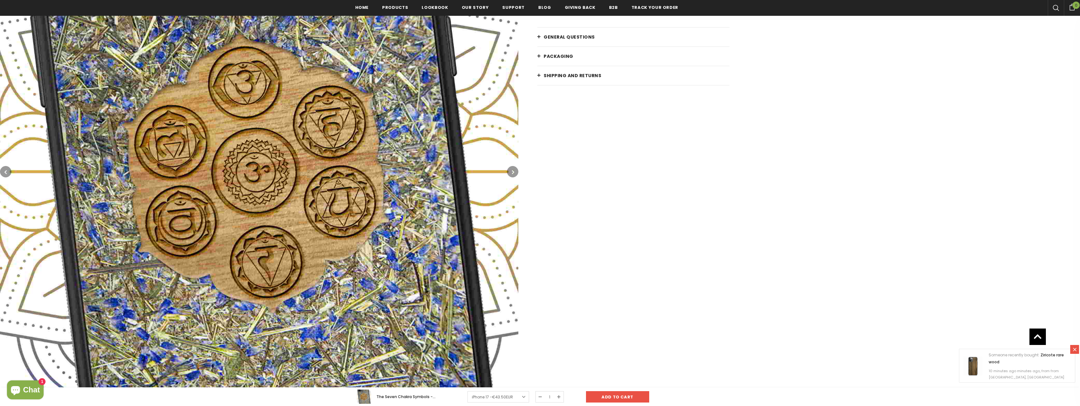
scroll to position [33, 0]
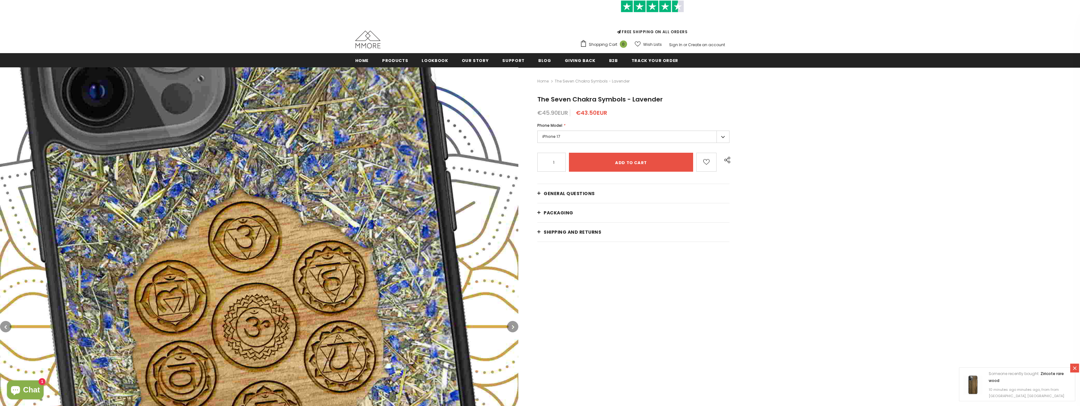
click at [541, 194] on link "General Questions" at bounding box center [633, 193] width 192 height 19
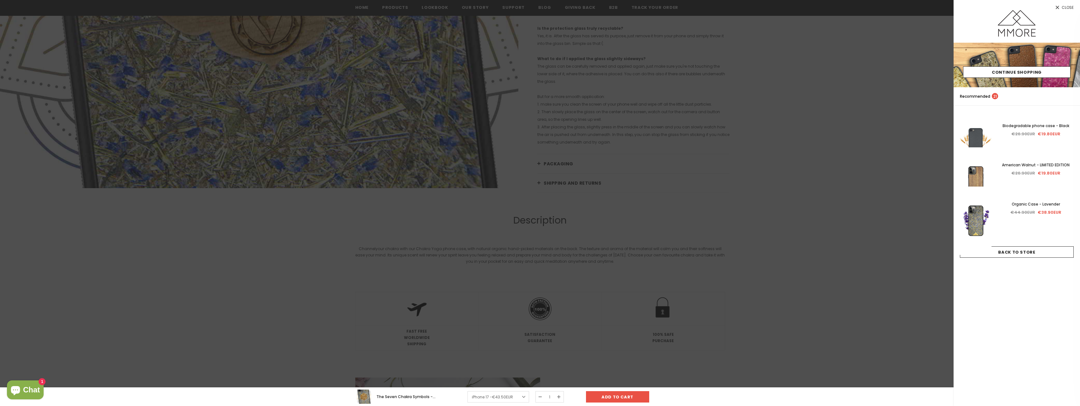
scroll to position [572, 0]
